Goal: Task Accomplishment & Management: Complete application form

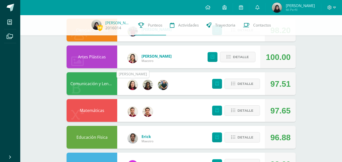
scroll to position [88, 0]
click at [211, 6] on icon at bounding box center [208, 7] width 5 height 5
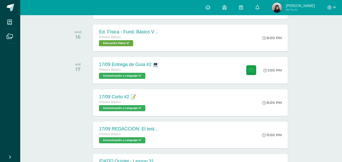
scroll to position [273, 0]
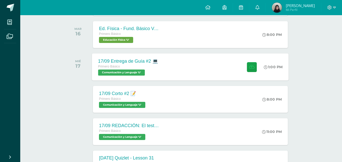
click at [134, 61] on div "17/09 Entrega de Guía #2 💻" at bounding box center [128, 62] width 60 height 6
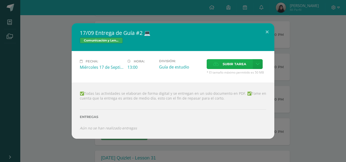
click at [229, 63] on span "Subir tarea" at bounding box center [235, 64] width 24 height 9
click at [0, 0] on input "Subir tarea" at bounding box center [0, 0] width 0 height 0
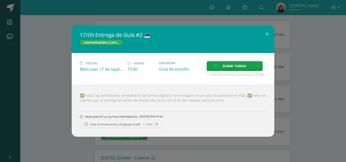
click at [40, 40] on div "17/09 Entrega de Guía #2 💻 Comunicación y Lenguaje Fecha: Miércoles 17 de Septi…" at bounding box center [173, 81] width 342 height 112
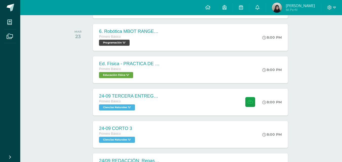
scroll to position [596, 0]
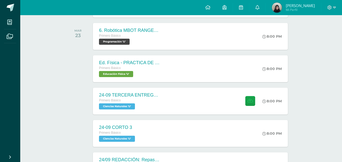
drag, startPoint x: 46, startPoint y: 77, endPoint x: 48, endPoint y: 70, distance: 6.7
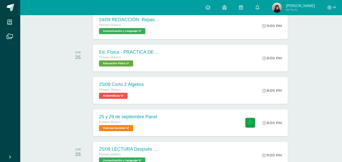
scroll to position [736, 0]
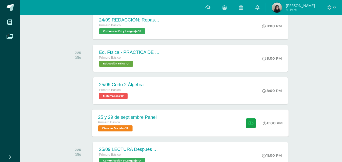
click at [133, 129] on span "Ciencias Sociales 'U'" at bounding box center [115, 129] width 34 height 6
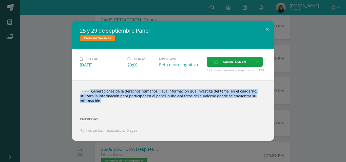
drag, startPoint x: 78, startPoint y: 93, endPoint x: 146, endPoint y: 106, distance: 69.3
click at [146, 106] on div "Tema: Generaciones de la derechos humanos, lleva información que investiga del …" at bounding box center [173, 111] width 203 height 61
click at [144, 135] on div "Tema: Generaciones de la derechos humanos, lleva información que investiga del …" at bounding box center [173, 111] width 203 height 61
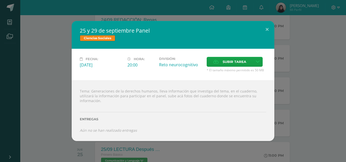
click at [32, 71] on div "25 y 29 de septiembre Panel Ciencias Sociales Fecha: Jueves 25 de Septiembre Ho…" at bounding box center [173, 81] width 342 height 120
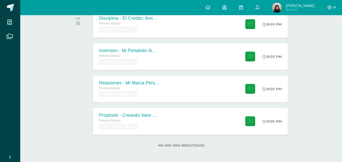
scroll to position [1689, 0]
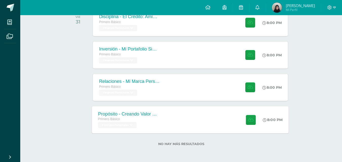
click at [165, 123] on div "Propósito - Creando Valor Sostenible Primero Básico Finanzas Personales 'U'" at bounding box center [129, 119] width 74 height 27
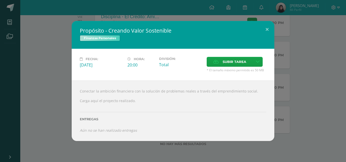
click at [47, 81] on div "Propósito - Creando Valor Sostenible Finanzas Personales Fecha: Viernes 31 de O…" at bounding box center [173, 81] width 342 height 120
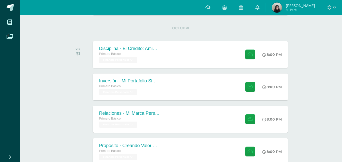
scroll to position [1655, 0]
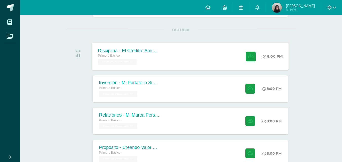
click at [112, 48] on div "Disciplina - El Crédito: Amigo o Enemigo" at bounding box center [128, 50] width 61 height 5
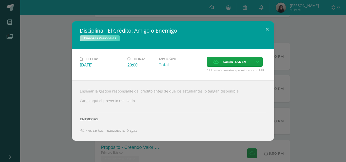
click at [46, 129] on div "Disciplina - El Crédito: Amigo o Enemigo Finanzas Personales Fecha: Viernes 31 …" at bounding box center [173, 81] width 342 height 120
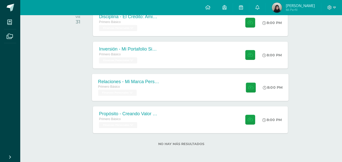
click at [143, 93] on div "Primero Básico Finanzas Personales 'U'" at bounding box center [128, 90] width 61 height 12
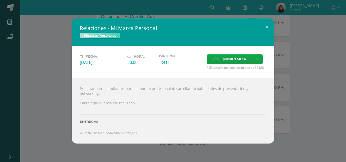
click at [22, 127] on div "Relaciones - Mi Marca Personal Finanzas Personales Fecha: Viernes 31 de Octubre…" at bounding box center [173, 81] width 342 height 125
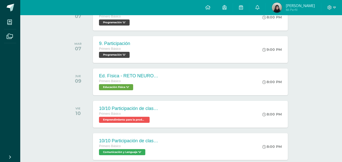
scroll to position [1442, 0]
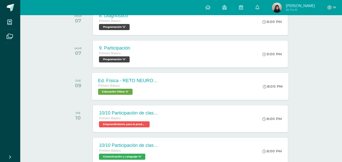
click at [107, 83] on div "Ed. Física - RETO NEUROCOGNITIVO Voleibol - S8" at bounding box center [128, 80] width 61 height 5
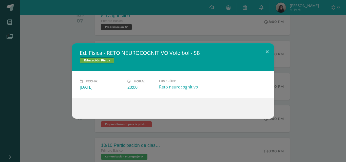
click at [45, 81] on div "Ed. Física - RETO NEUROCOGNITIVO Voleibol - S8 Educación Física Fecha: Jueves 0…" at bounding box center [173, 81] width 342 height 76
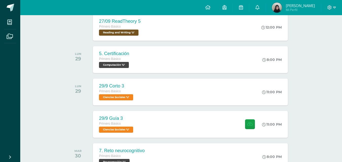
scroll to position [986, 0]
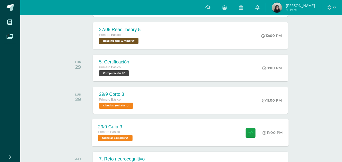
click at [117, 127] on div "29/9 Guía 3" at bounding box center [116, 126] width 36 height 5
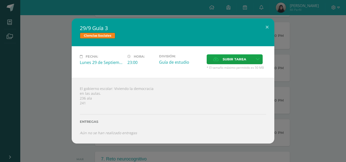
click at [66, 97] on div "29/9 Guía 3 Ciencias Sociales Fecha: Lunes 29 de Septiembre Hora: 23:00 Divisió…" at bounding box center [173, 81] width 342 height 125
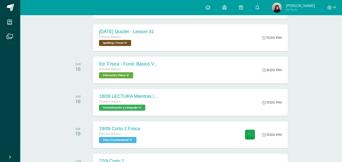
scroll to position [400, 0]
click at [152, 135] on div "19/09 Corto 2 Física Primero Básico Física Fundamental 'U' 11:00 PM 19/09 Corto…" at bounding box center [190, 134] width 197 height 27
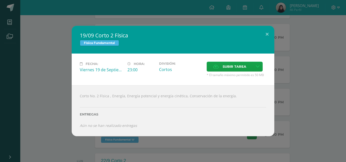
click at [300, 48] on div "19/09 Corto 2 Física Física Fundamental Fecha: Viernes 19 de Septiembre Hora: 2…" at bounding box center [173, 81] width 342 height 111
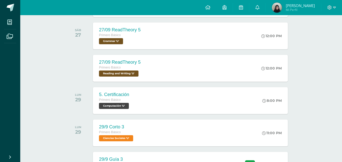
scroll to position [938, 0]
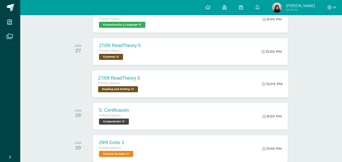
click at [144, 81] on div "27/09 ReadTheory 5 Primero Básico Reading and Writing 'U'" at bounding box center [119, 83] width 54 height 27
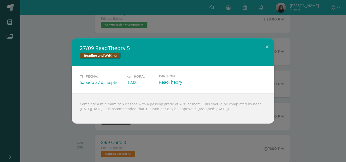
click at [32, 111] on div "27/09 ReadTheory 5 Reading and Writing Fecha: Sábado 27 de Septiembre Hora: 12:…" at bounding box center [173, 81] width 342 height 85
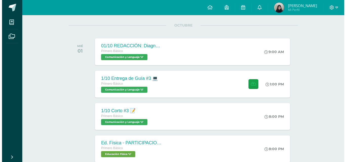
scroll to position [1178, 0]
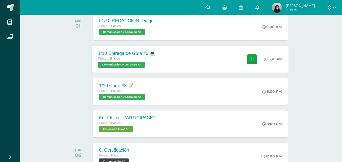
click at [126, 53] on div "1/10 Entrega de Guía #3 💻" at bounding box center [126, 54] width 57 height 6
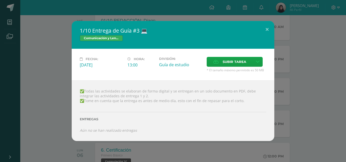
click at [51, 70] on div "1/10 Entrega de Guía #3 💻 Comunicación y Lenguaje Fecha: Miércoles 01 de Octubr…" at bounding box center [173, 81] width 342 height 120
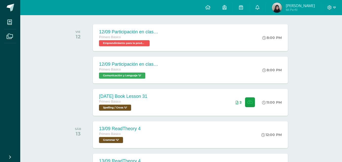
scroll to position [76, 0]
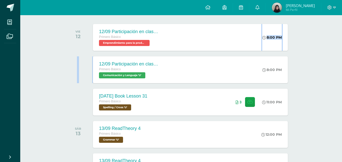
click at [247, 4] on link at bounding box center [241, 7] width 16 height 15
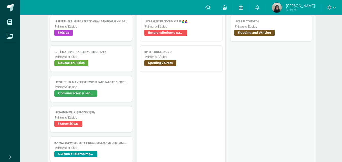
scroll to position [441, 0]
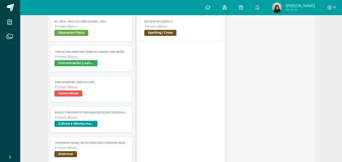
click at [68, 121] on link "05/09 al 11/09 Video de personaje destacado de Guatemala. Primero Básico Cultur…" at bounding box center [91, 119] width 82 height 26
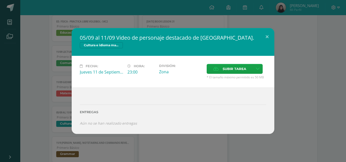
click at [110, 29] on div "05/09 al 11/09 Video de personaje destacado de Guatemala. Cultura e idioma maya" at bounding box center [173, 42] width 203 height 28
click at [48, 78] on div "05/09 al 11/09 Video de personaje destacado de Guatemala. Cultura e idioma maya…" at bounding box center [173, 81] width 342 height 106
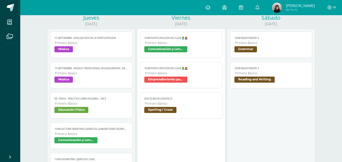
scroll to position [341, 0]
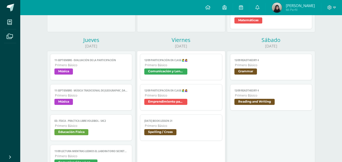
drag, startPoint x: 36, startPoint y: 87, endPoint x: 42, endPoint y: 70, distance: 17.6
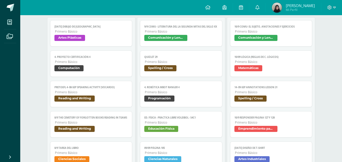
scroll to position [0, 0]
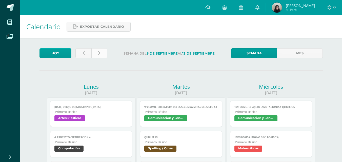
click at [103, 52] on link at bounding box center [99, 53] width 16 height 10
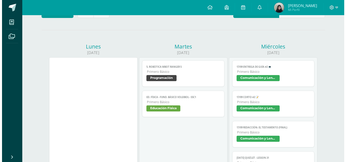
scroll to position [32, 0]
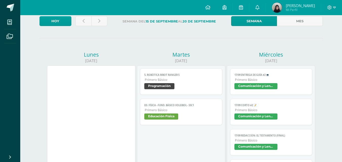
click at [284, 80] on span "Primero Básico" at bounding box center [271, 80] width 73 height 4
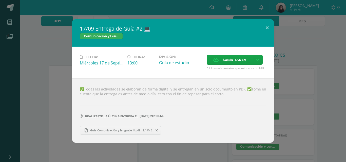
click at [314, 72] on div "17/09 Entrega de Guía #2 💻 Comunicación y Lenguaje Fecha: Miércoles 17 de Septi…" at bounding box center [173, 81] width 342 height 124
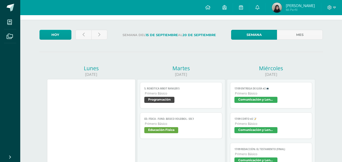
scroll to position [0, 0]
